Goal: Obtain resource: Obtain resource

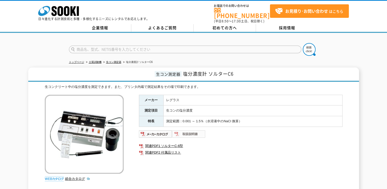
click at [185, 133] on img at bounding box center [188, 134] width 33 height 8
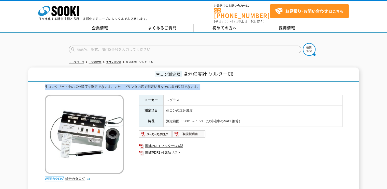
drag, startPoint x: 386, startPoint y: 76, endPoint x: 389, endPoint y: 124, distance: 48.7
click at [387, 124] on html "株式会社 ソーキ spMenu 日々進化する計測技術と多種・多様化するニーズにレンタルでお応えします。 お電話でのお問い合わせは [PHONE_NUMBER]…" at bounding box center [193, 138] width 387 height 276
click at [300, 149] on link "関連PDF2 付属品リスト" at bounding box center [241, 152] width 204 height 7
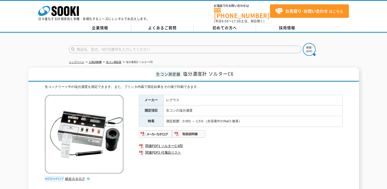
click at [190, 135] on div "メーカー レグラス 測定項目 生コンの塩分濃度 特長 測定範囲：0.001 ～ 1.5％（水溶液中のNaCl 換算） 関連PDF1 ソルターC-6型 関連PD…" at bounding box center [241, 149] width 204 height 109
click at [190, 132] on img at bounding box center [188, 134] width 33 height 8
click at [199, 130] on img at bounding box center [188, 134] width 33 height 8
